Goal: Task Accomplishment & Management: Use online tool/utility

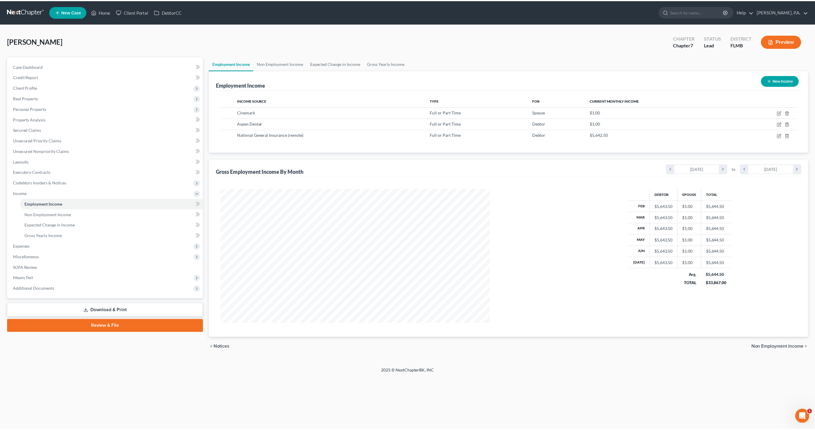
scroll to position [165, 345]
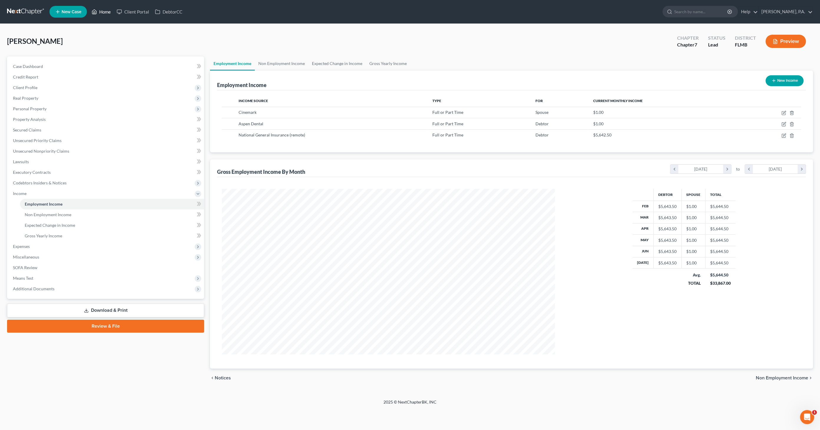
click at [99, 9] on link "Home" at bounding box center [101, 11] width 25 height 11
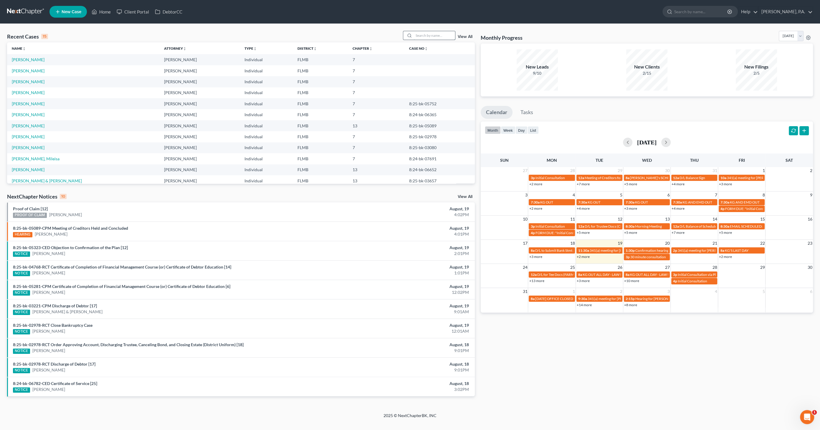
click at [436, 37] on input "search" at bounding box center [434, 35] width 41 height 9
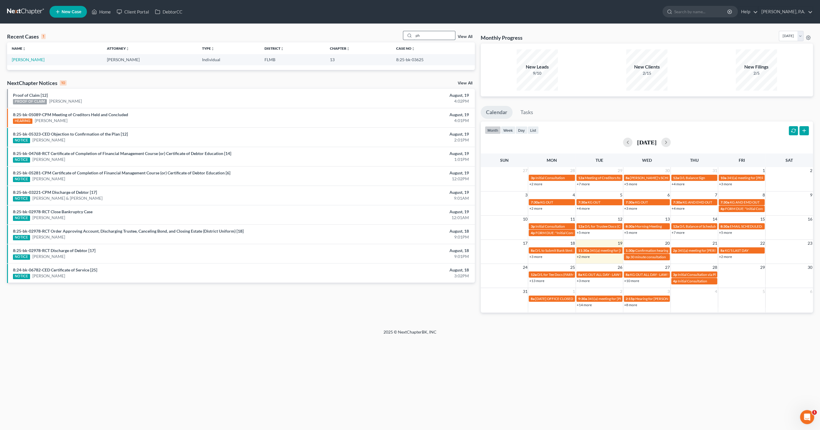
type input "p"
type input "casi"
click at [22, 60] on link "[PERSON_NAME]" at bounding box center [28, 59] width 33 height 5
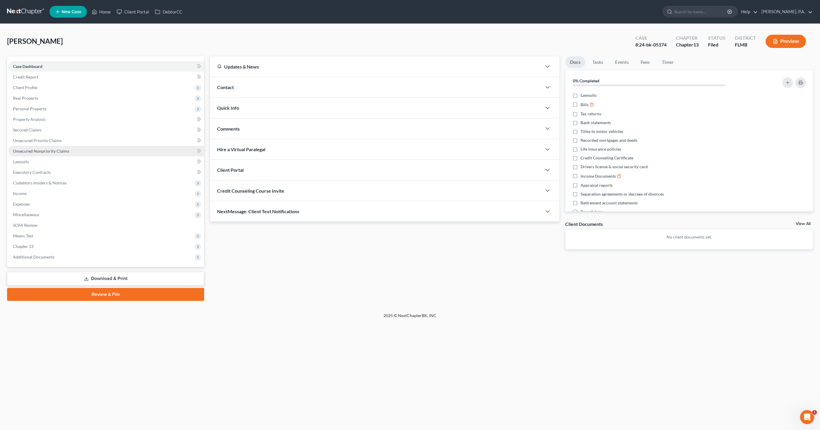
click at [25, 151] on span "Unsecured Nonpriority Claims" at bounding box center [41, 151] width 56 height 5
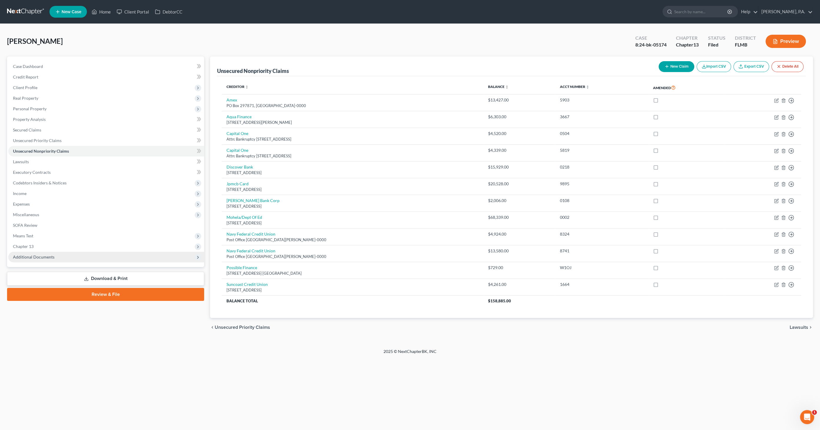
drag, startPoint x: 22, startPoint y: 256, endPoint x: 26, endPoint y: 257, distance: 3.4
click at [23, 256] on span "Additional Documents" at bounding box center [34, 257] width 42 height 5
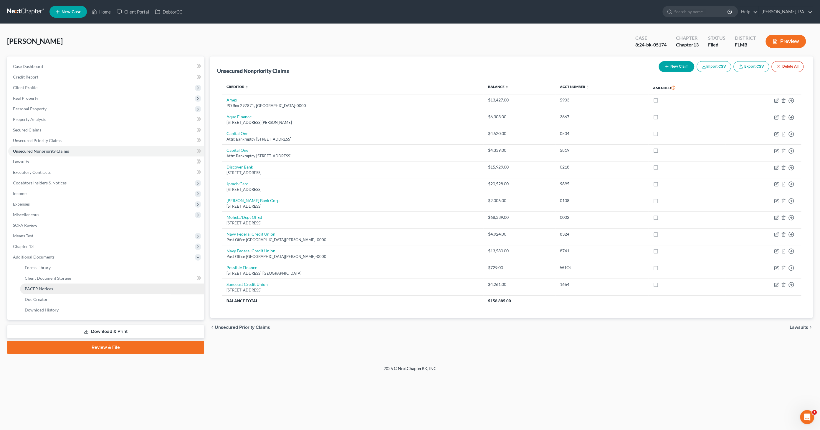
click at [37, 287] on span "PACER Notices" at bounding box center [39, 288] width 28 height 5
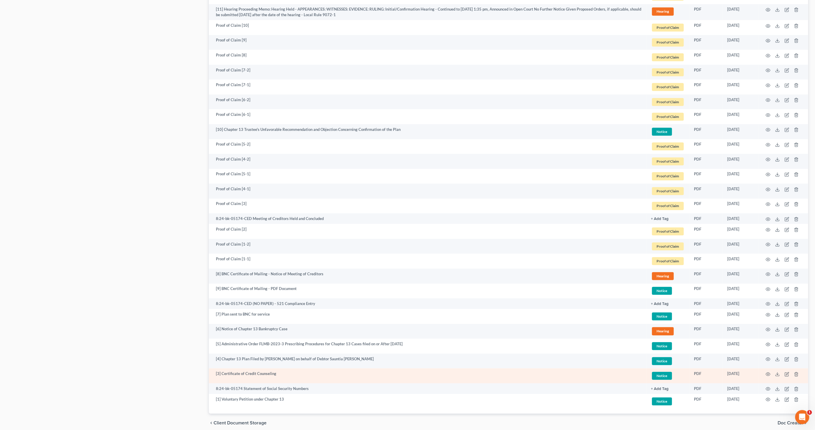
scroll to position [403, 0]
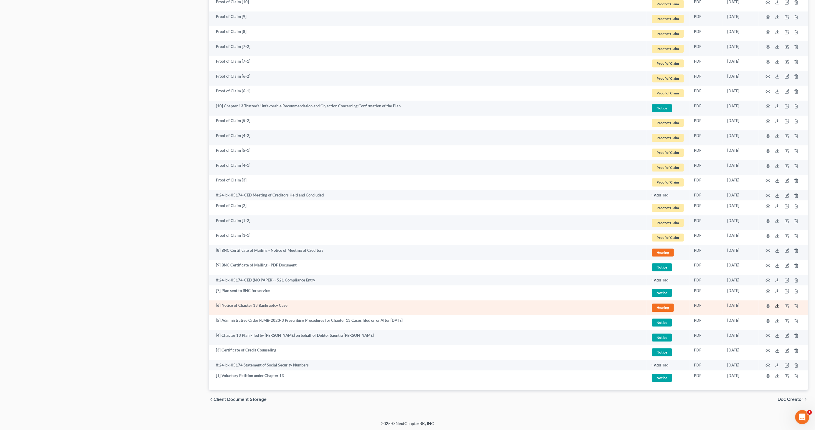
click at [677, 304] on icon at bounding box center [777, 306] width 5 height 5
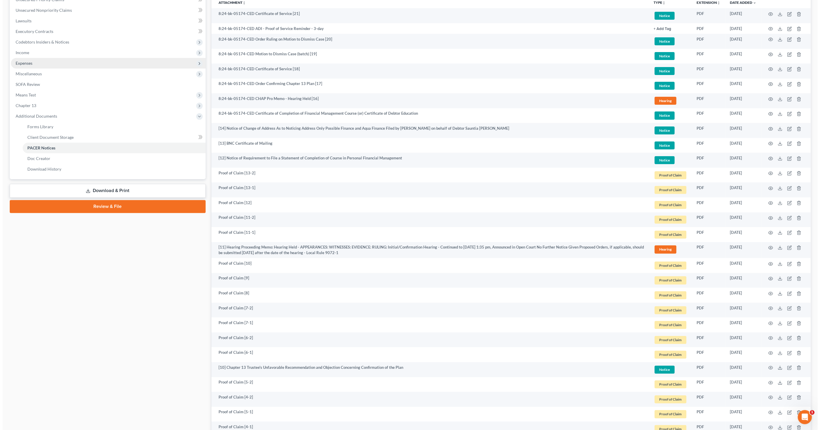
scroll to position [0, 0]
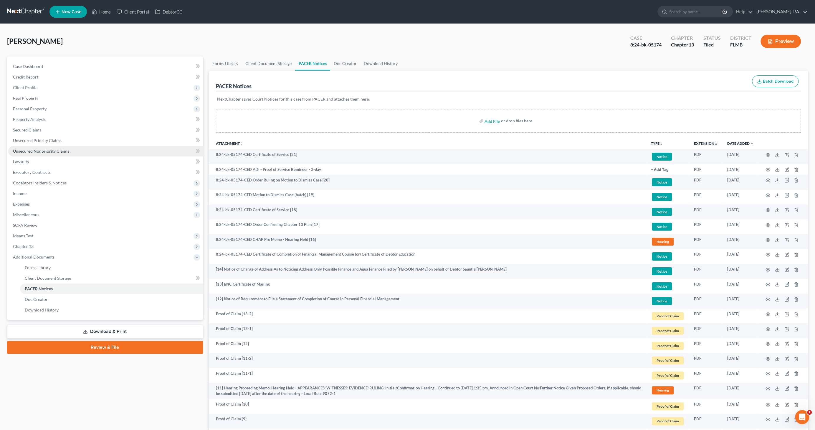
click at [40, 150] on span "Unsecured Nonpriority Claims" at bounding box center [41, 151] width 56 height 5
